Goal: Use online tool/utility: Use online tool/utility

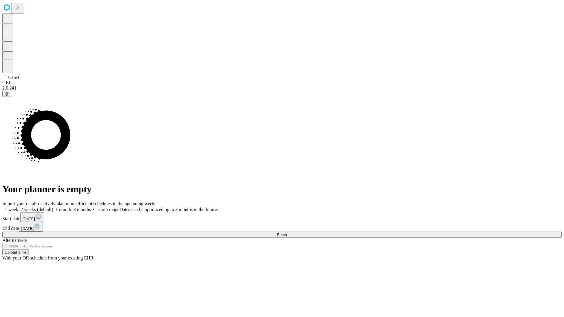
click at [287, 233] on span "Fetch" at bounding box center [282, 235] width 10 height 4
